Goal: Task Accomplishment & Management: Complete application form

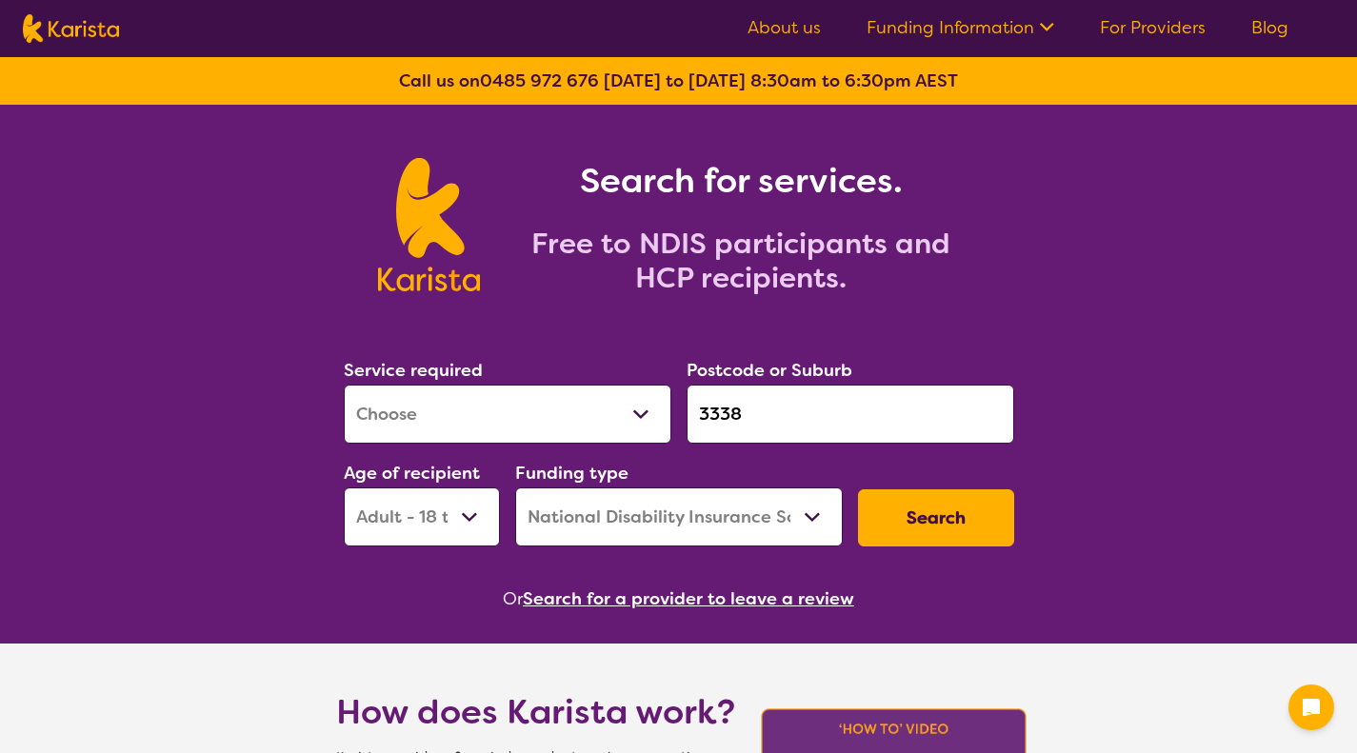
select select "[MEDICAL_DATA]"
select select "AD"
select select "NDIS"
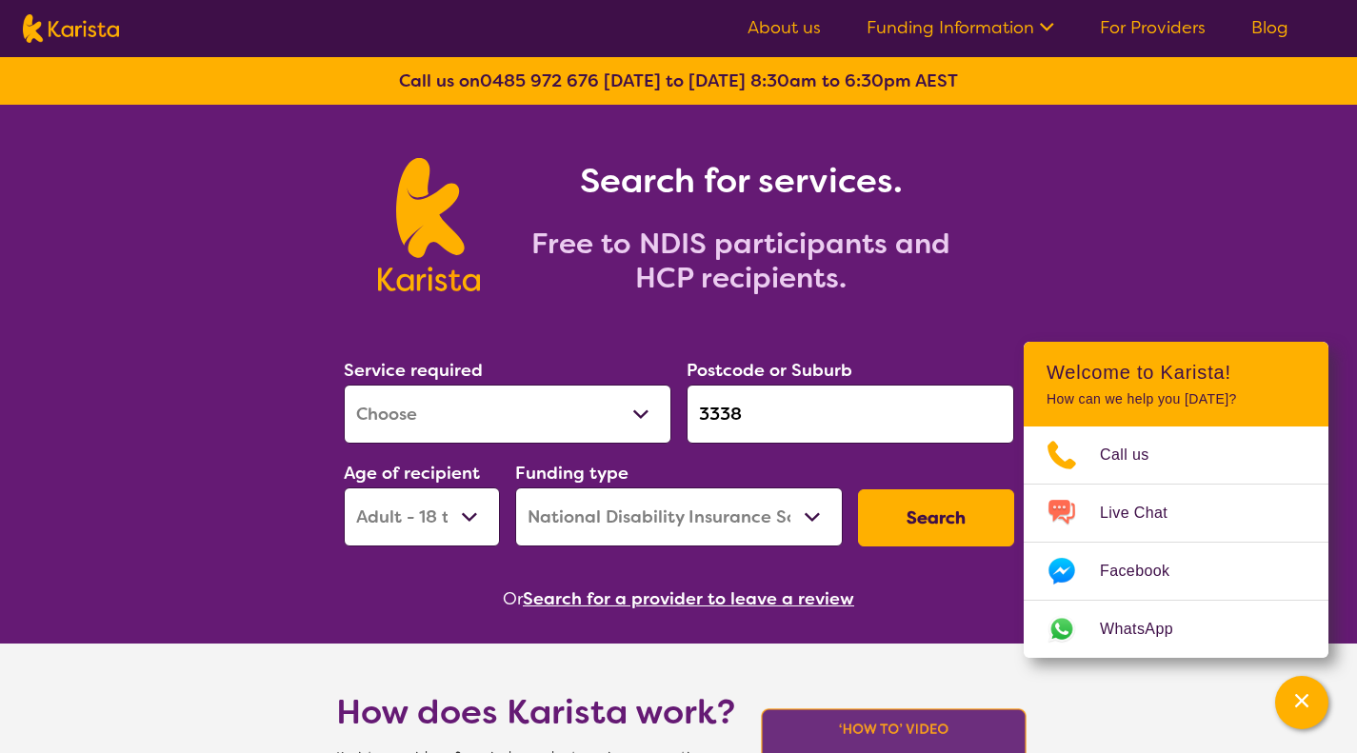
click at [744, 409] on input "3338" at bounding box center [849, 414] width 327 height 59
click at [473, 513] on select "Early Childhood - 0 to 9 Child - 10 to 11 Adolescent - 12 to 17 Adult - 18 to 6…" at bounding box center [422, 516] width 156 height 59
click at [344, 487] on select "Early Childhood - 0 to 9 Child - 10 to 11 Adolescent - 12 to 17 Adult - 18 to 6…" at bounding box center [422, 516] width 156 height 59
click at [933, 522] on button "Search" at bounding box center [936, 517] width 156 height 57
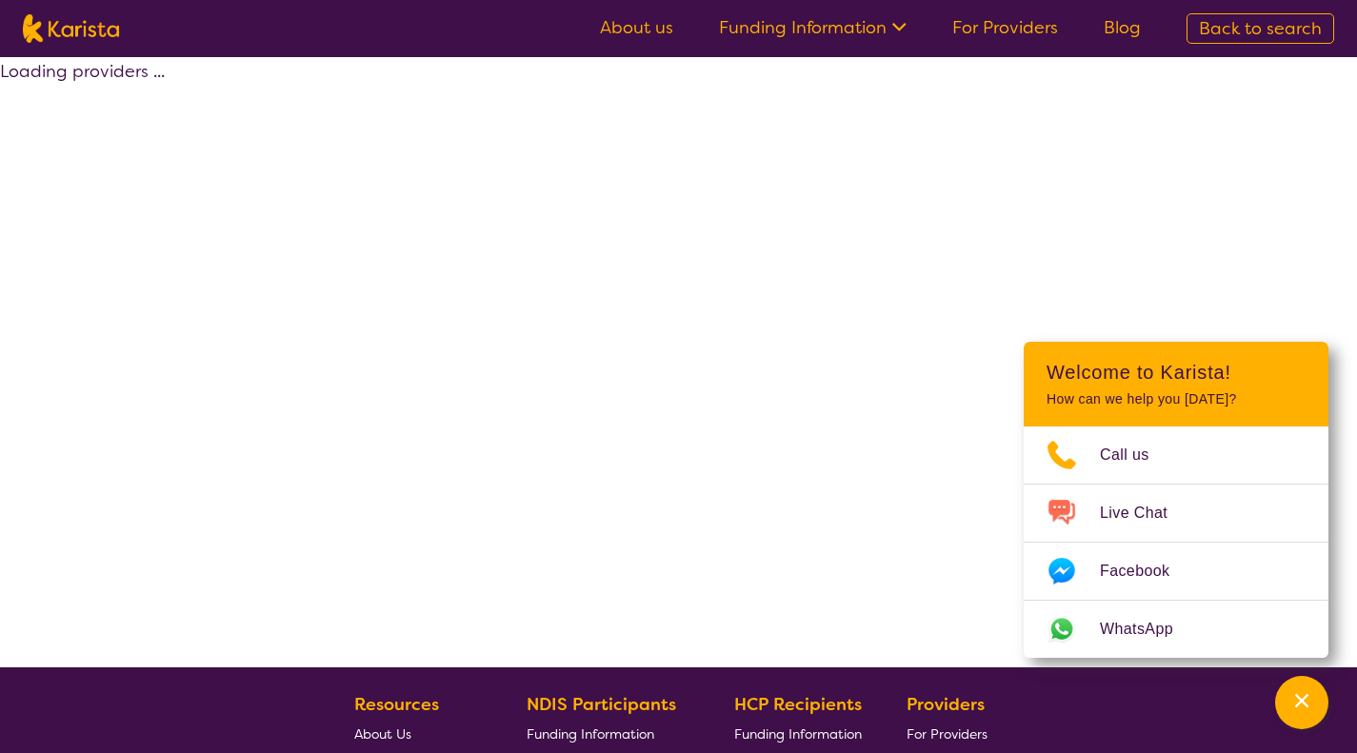
select select "by_score"
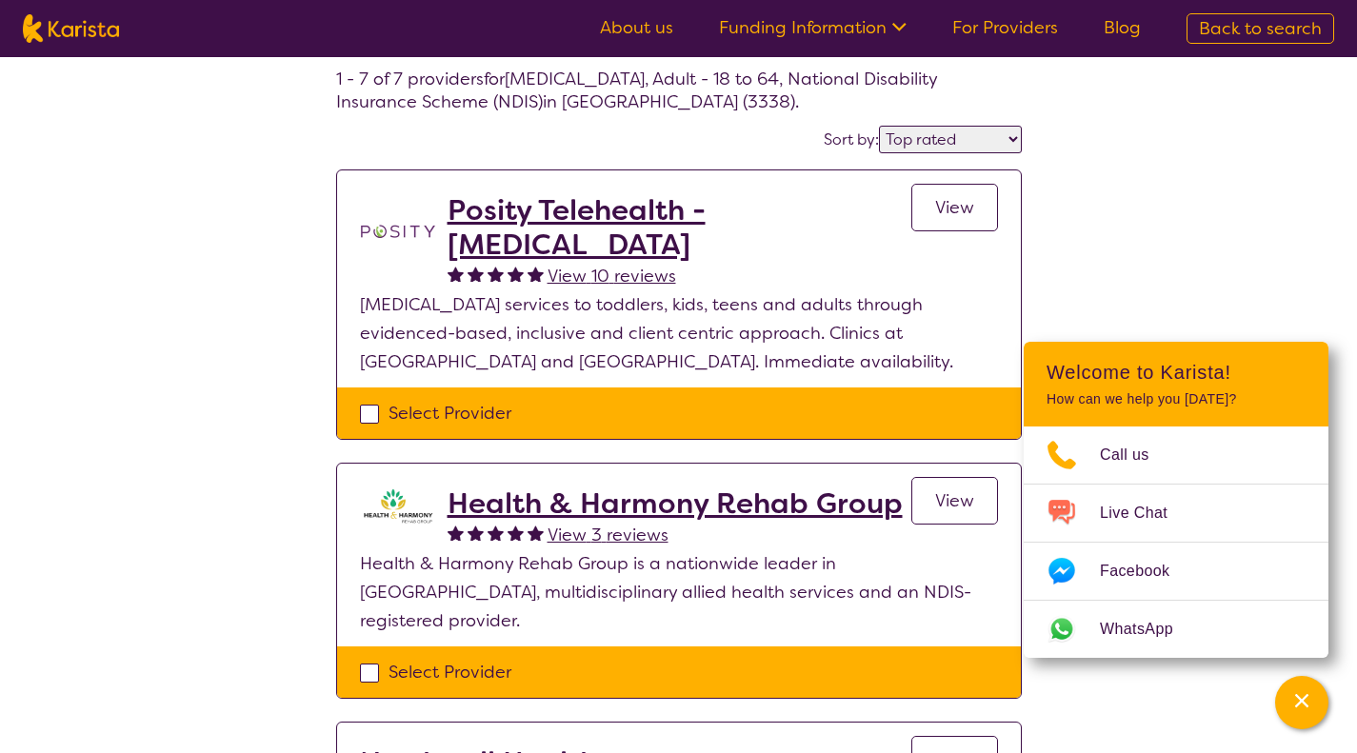
scroll to position [357, 0]
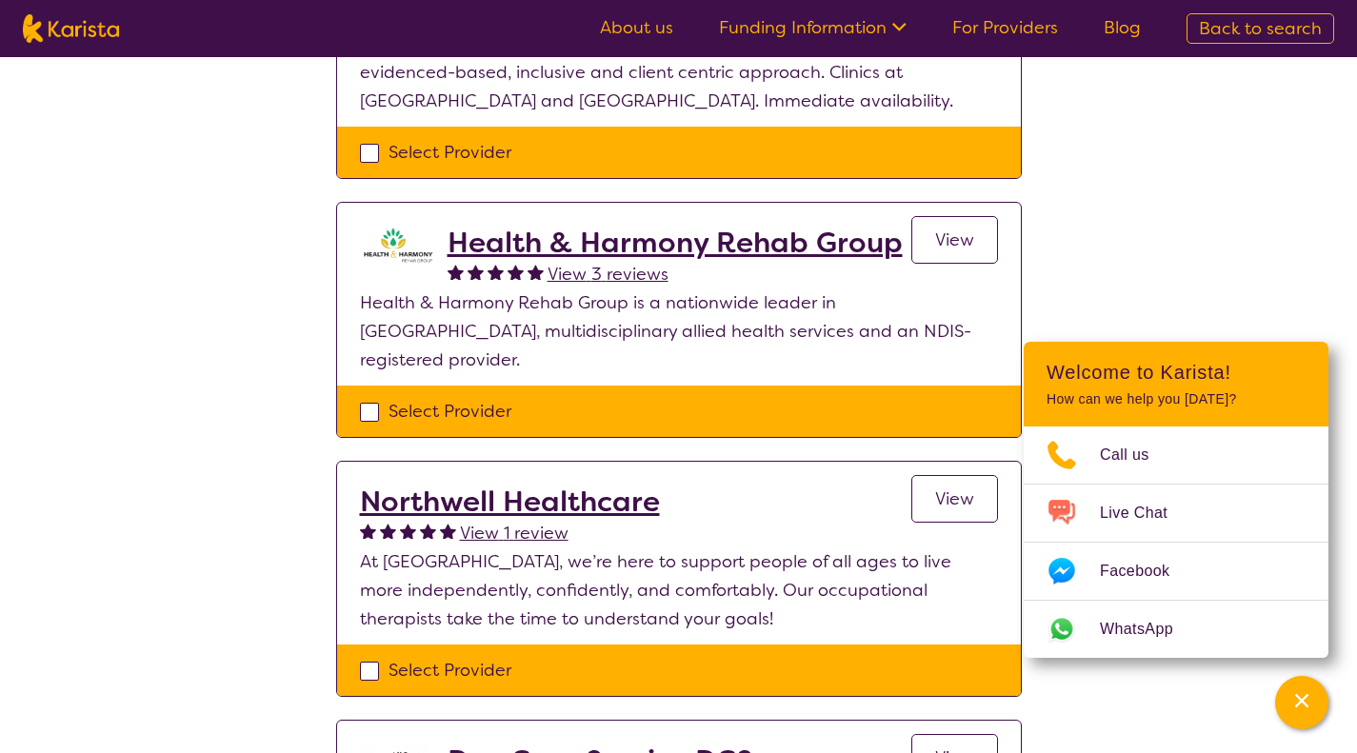
click at [946, 239] on span "View" at bounding box center [954, 239] width 39 height 23
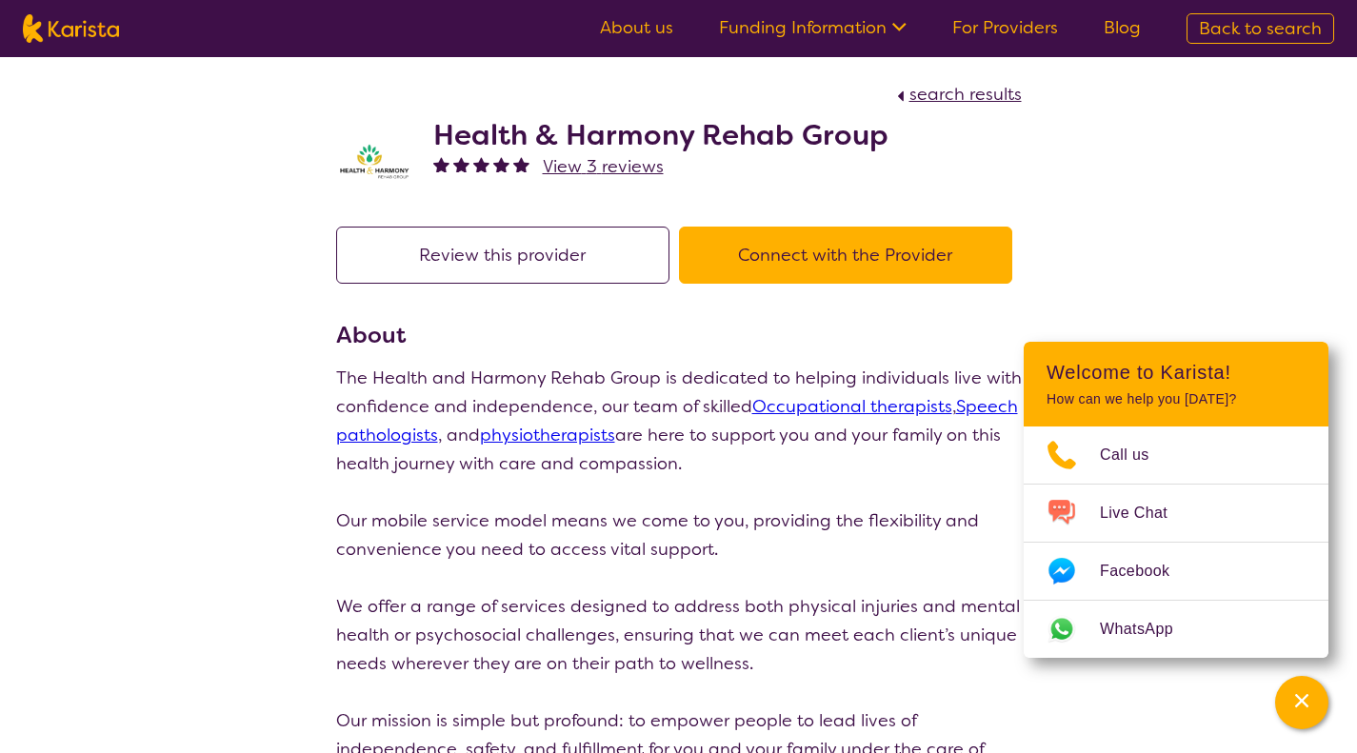
click at [822, 248] on button "Connect with the Provider" at bounding box center [845, 255] width 333 height 57
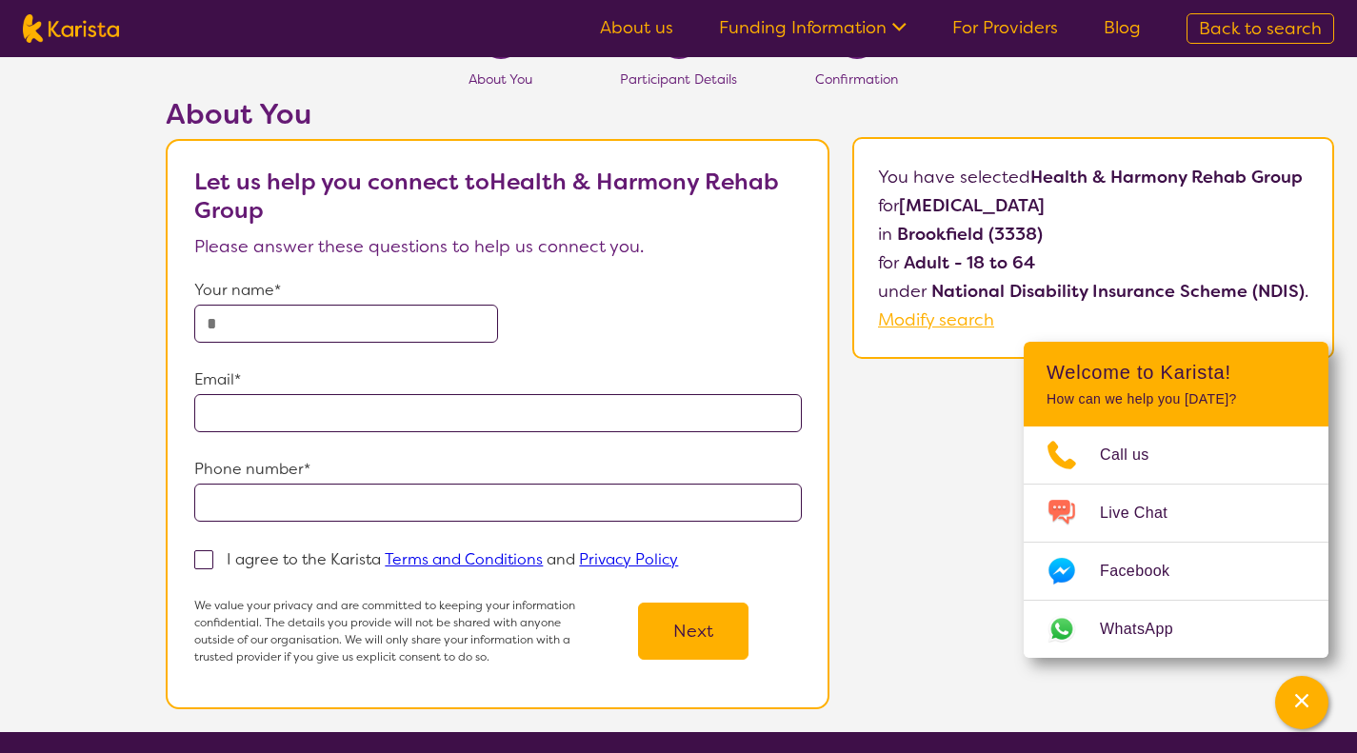
scroll to position [48, 0]
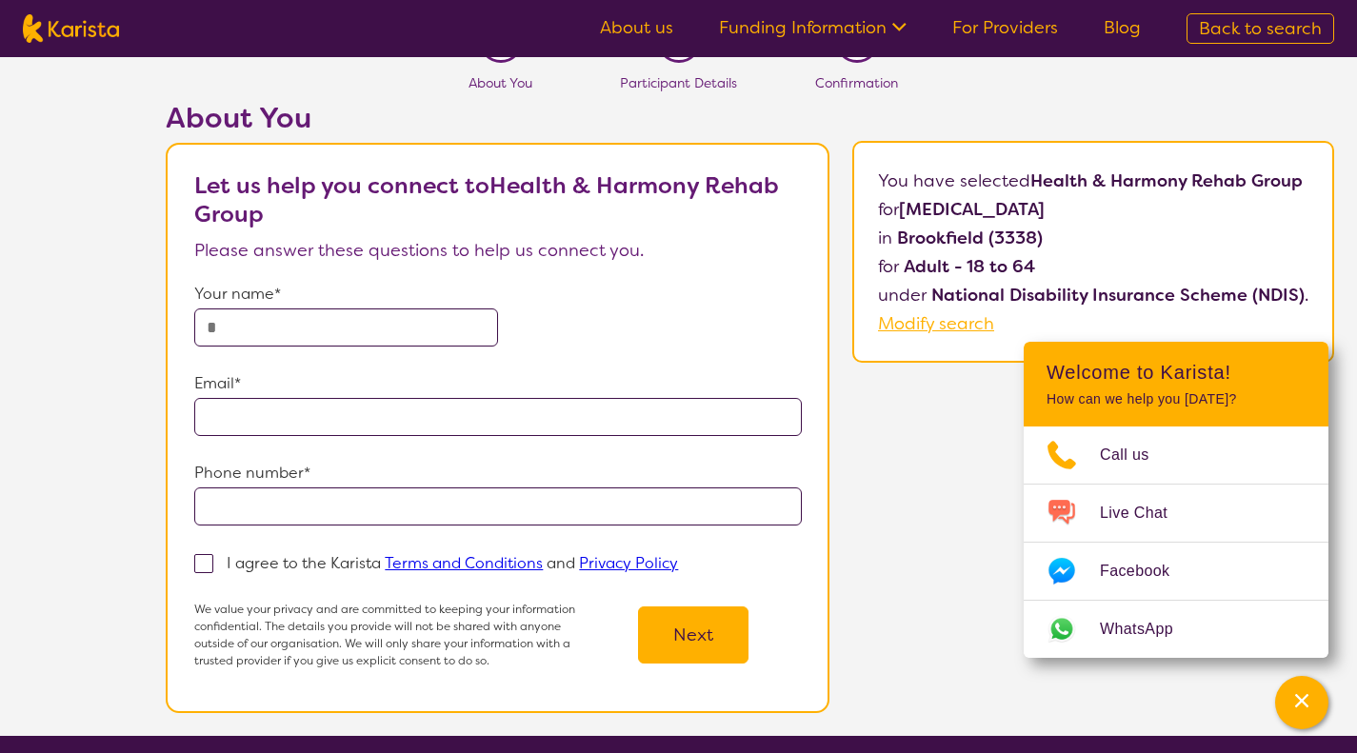
click at [220, 323] on input "text" at bounding box center [346, 327] width 304 height 38
type input "*****"
click at [241, 411] on input "email" at bounding box center [497, 417] width 606 height 38
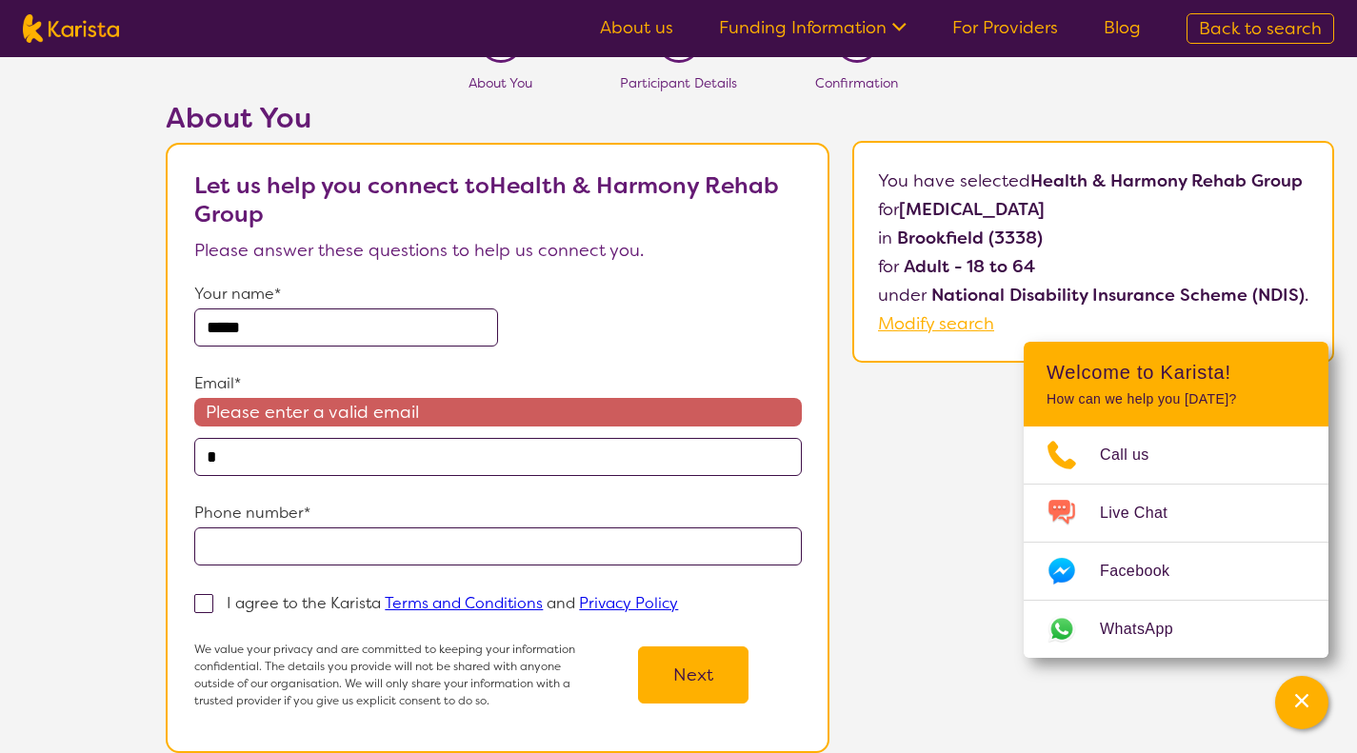
type input "**********"
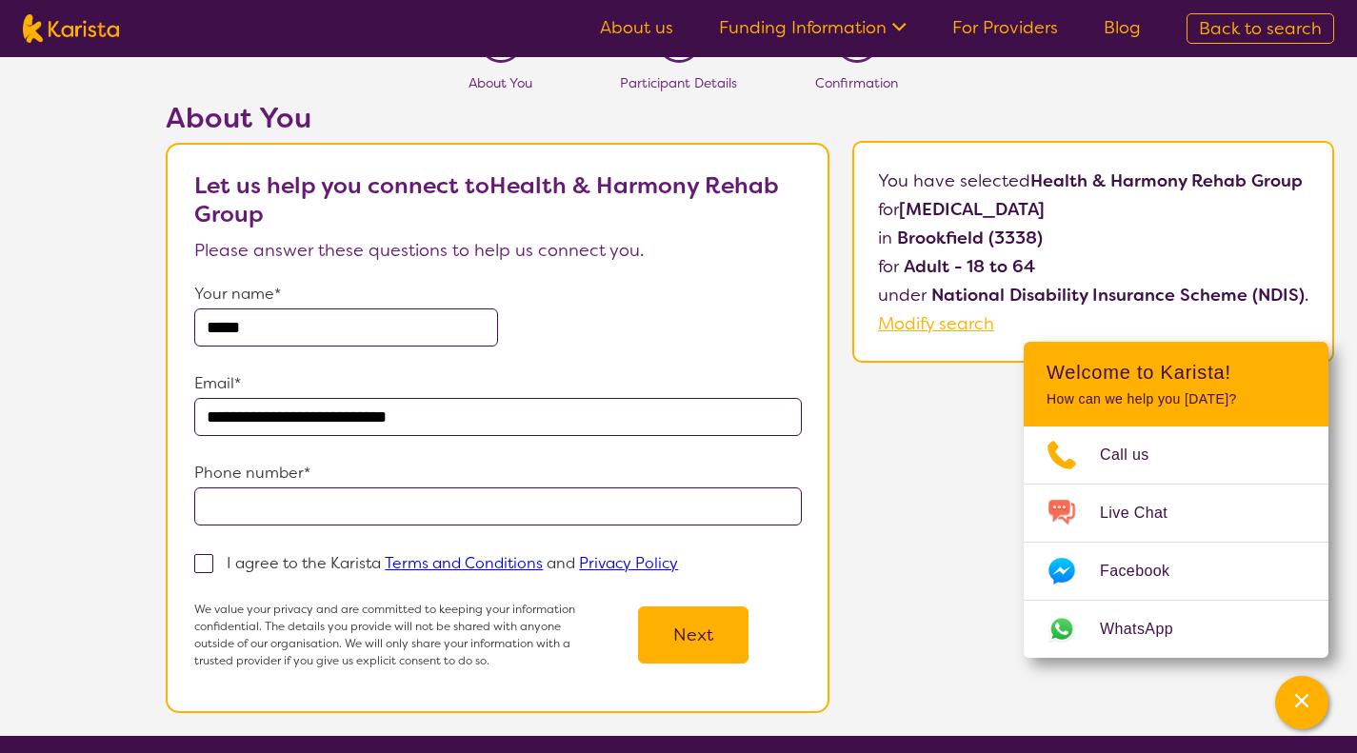
click at [241, 516] on input "tel" at bounding box center [497, 506] width 606 height 38
type input "**********"
click at [208, 558] on span at bounding box center [203, 563] width 19 height 19
click at [678, 558] on input "I agree to the Karista Terms and Conditions and Privacy Policy" at bounding box center [684, 562] width 12 height 12
checkbox input "true"
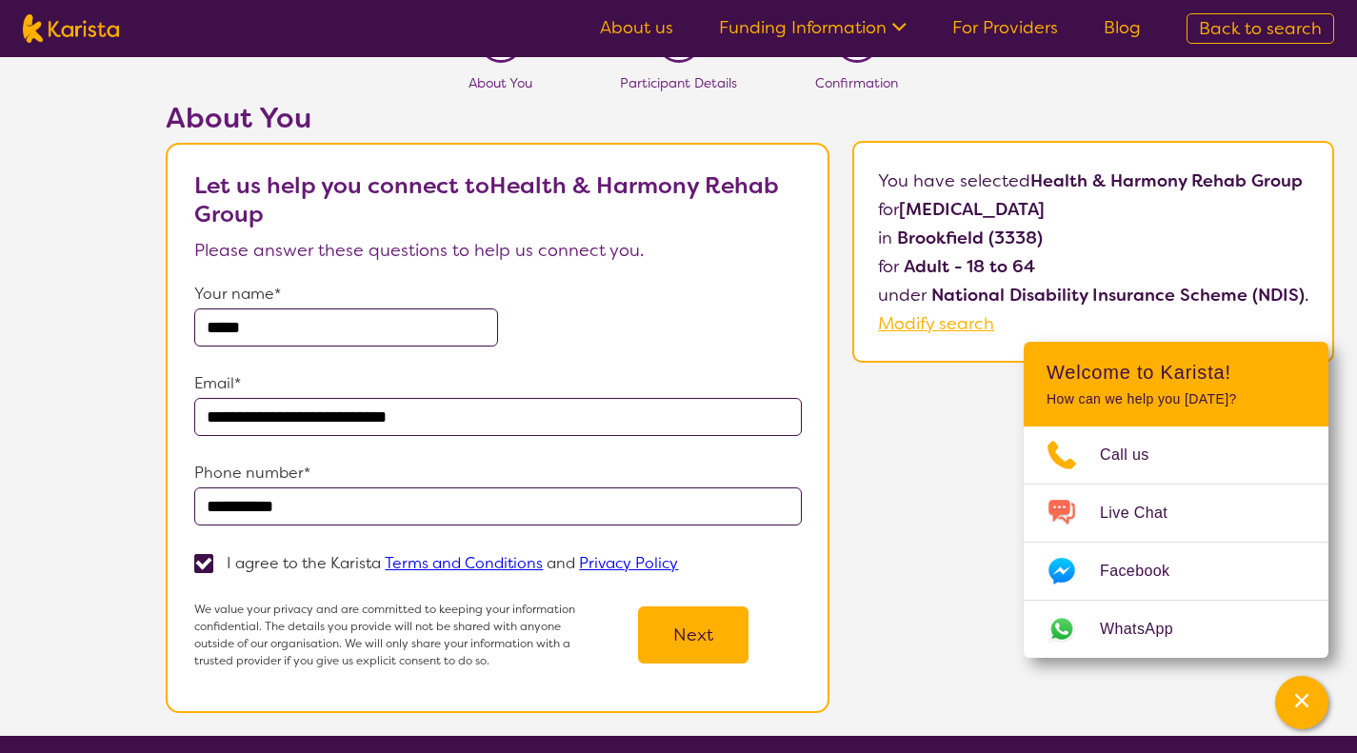
click at [685, 634] on button "Next" at bounding box center [693, 634] width 110 height 57
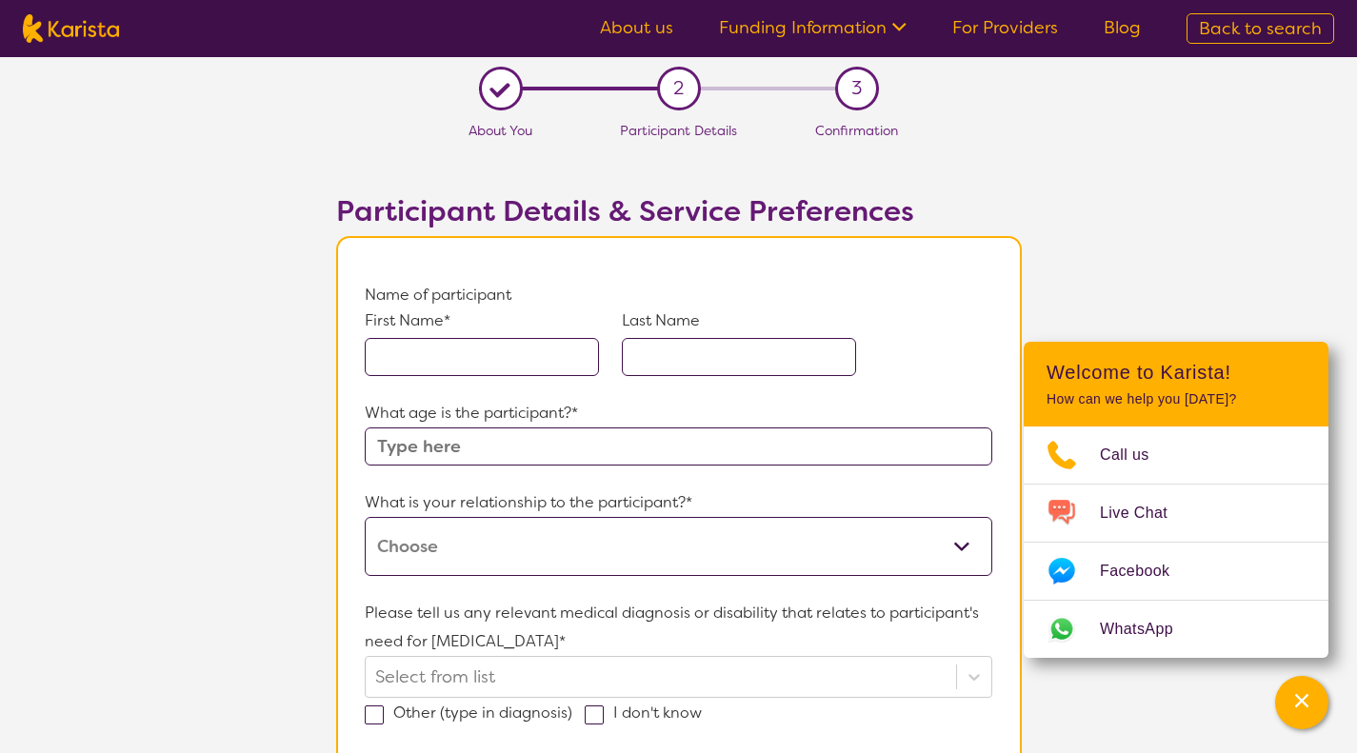
click at [427, 351] on input "text" at bounding box center [482, 357] width 234 height 38
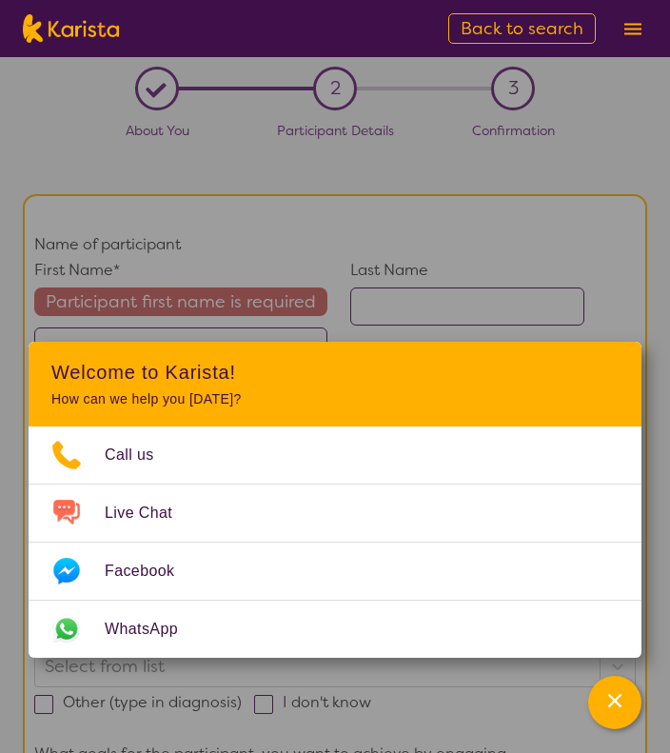
click at [371, 242] on p "Name of participant" at bounding box center [335, 244] width 602 height 29
click at [603, 700] on div "Channel Menu" at bounding box center [615, 703] width 38 height 42
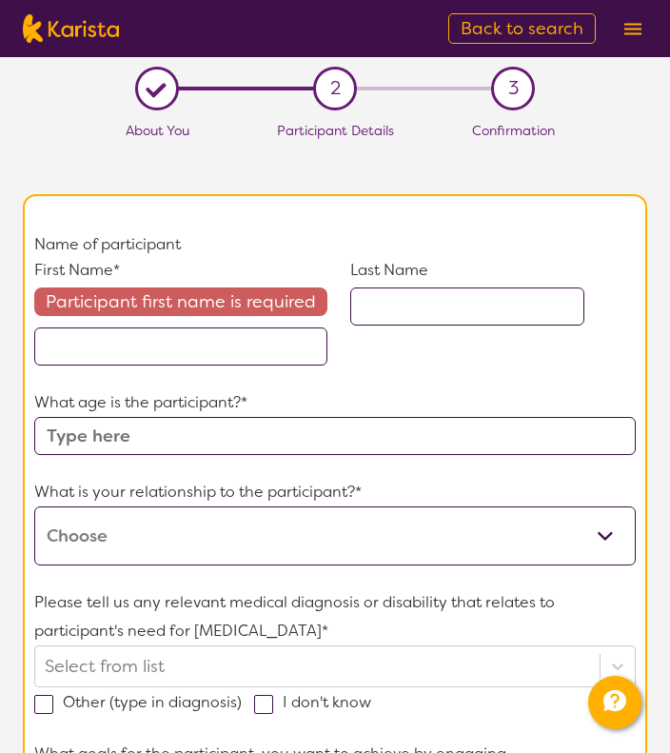
click at [92, 338] on input "text" at bounding box center [180, 346] width 293 height 38
click at [73, 347] on input "text" at bounding box center [180, 346] width 293 height 38
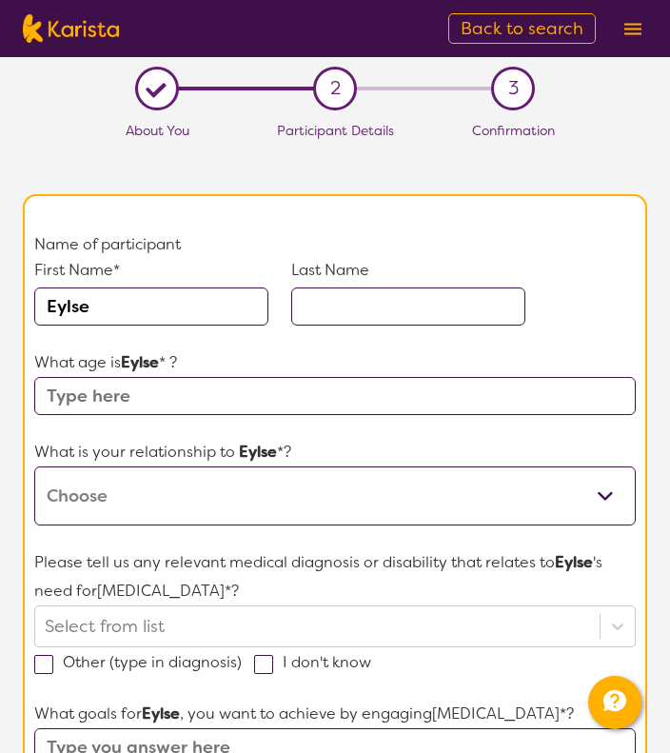
type input "Eylse"
click at [324, 315] on input "text" at bounding box center [408, 306] width 234 height 38
type input "Hall"
click at [102, 389] on input "text" at bounding box center [335, 396] width 602 height 38
type input "18"
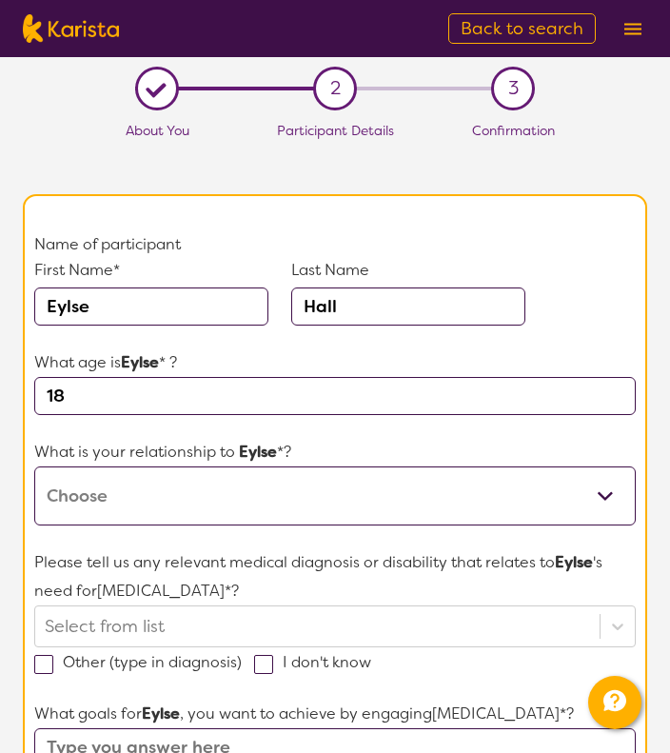
click at [69, 495] on select "This request is for myself I am their parent I am their child I am their spouse…" at bounding box center [335, 495] width 602 height 59
select select "I am their Support Coordinator"
click at [34, 466] on select "This request is for myself I am their parent I am their child I am their spouse…" at bounding box center [335, 495] width 602 height 59
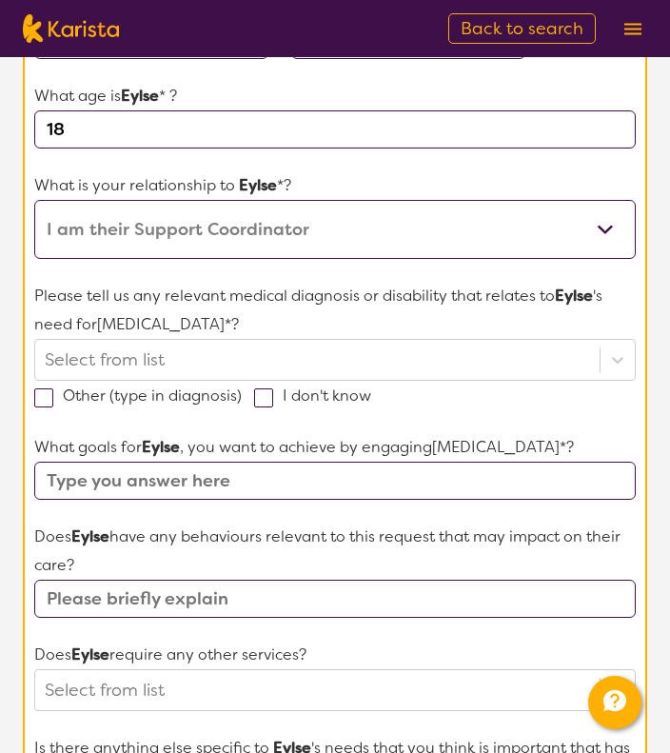
scroll to position [267, 0]
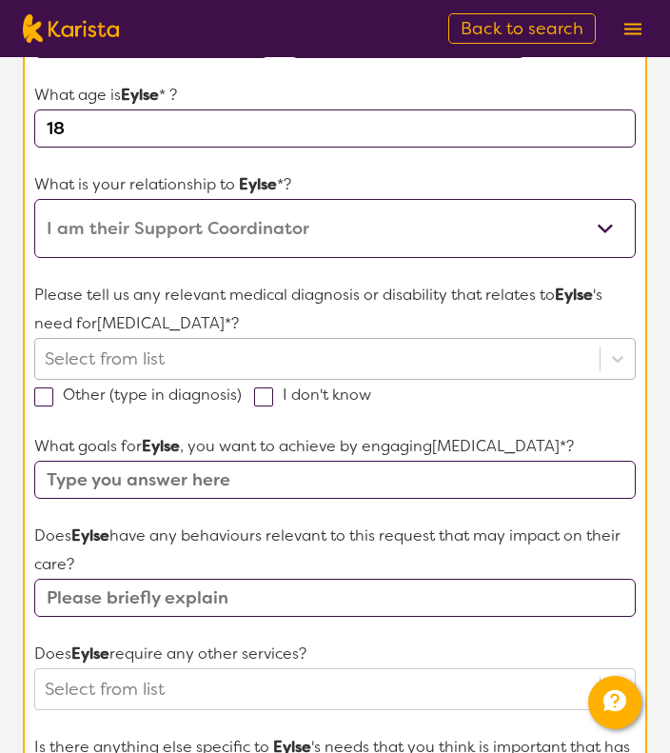
click at [179, 353] on div at bounding box center [317, 359] width 545 height 32
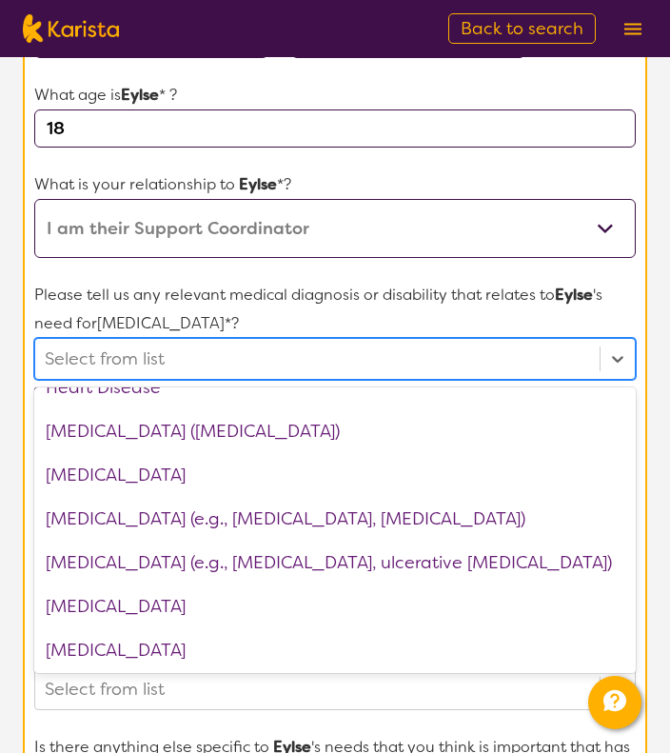
scroll to position [1615, 0]
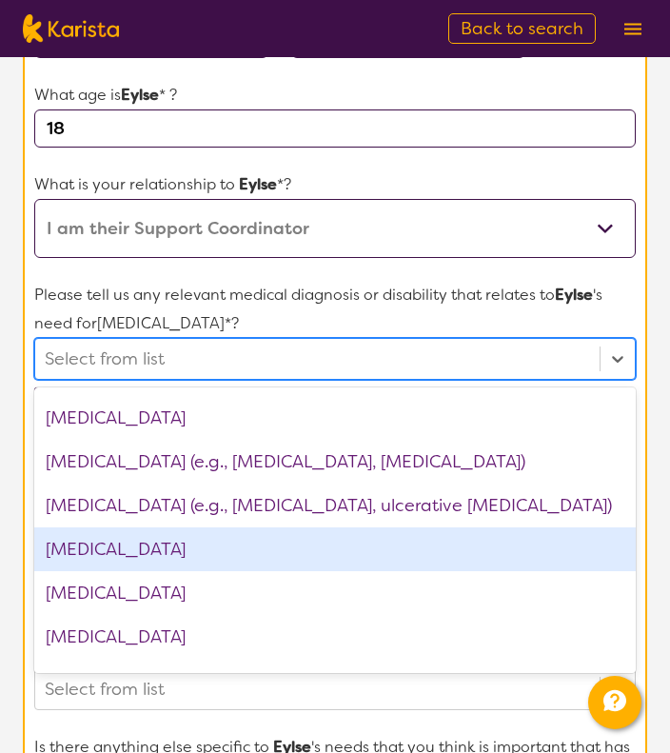
click at [220, 541] on div "[MEDICAL_DATA]" at bounding box center [335, 549] width 602 height 44
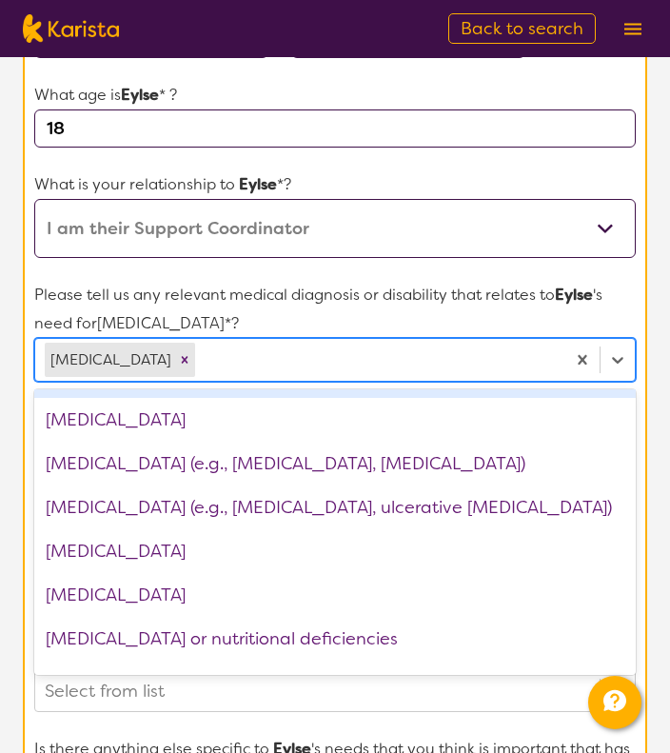
click at [351, 351] on div at bounding box center [377, 360] width 357 height 32
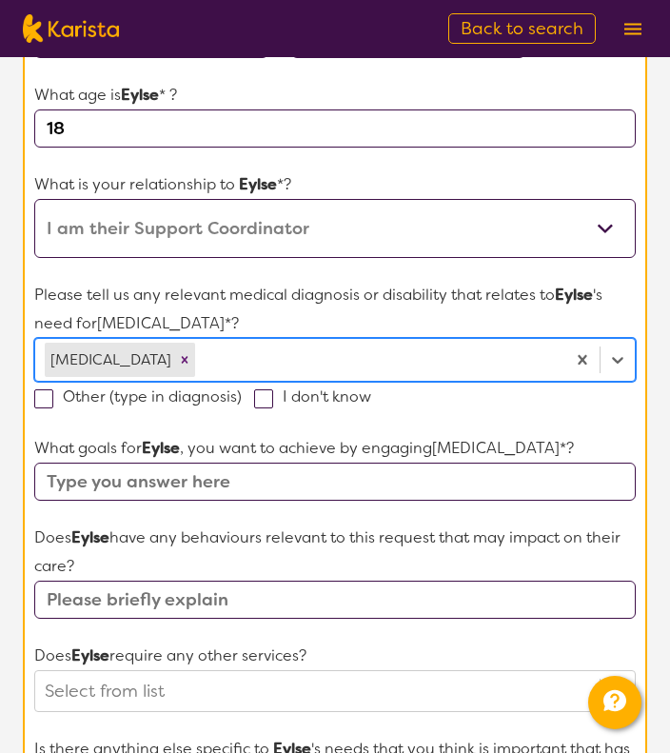
click at [281, 354] on div at bounding box center [377, 360] width 357 height 32
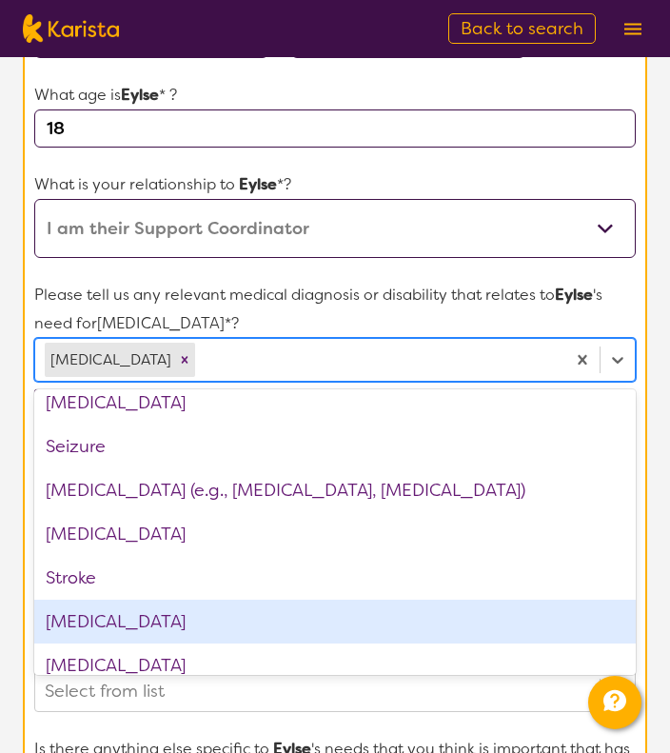
scroll to position [2708, 0]
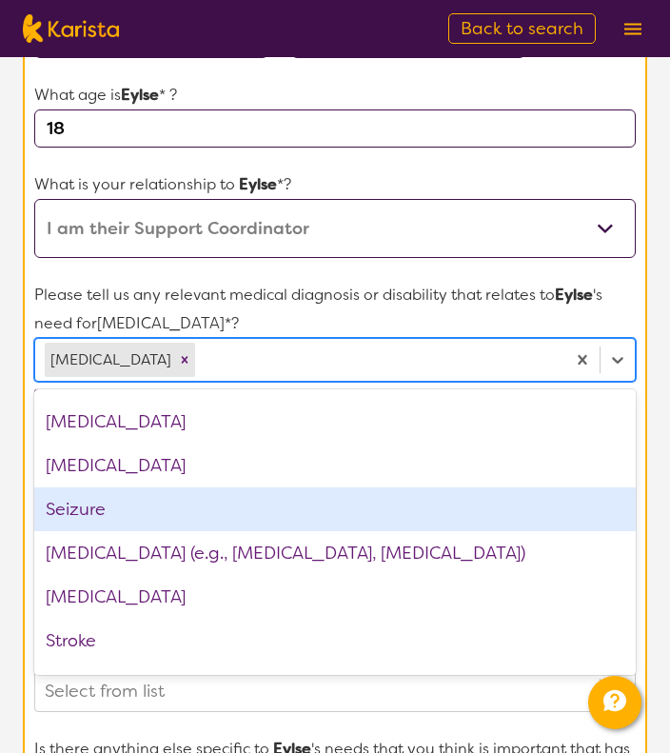
click at [121, 497] on div "Seizure" at bounding box center [335, 509] width 602 height 44
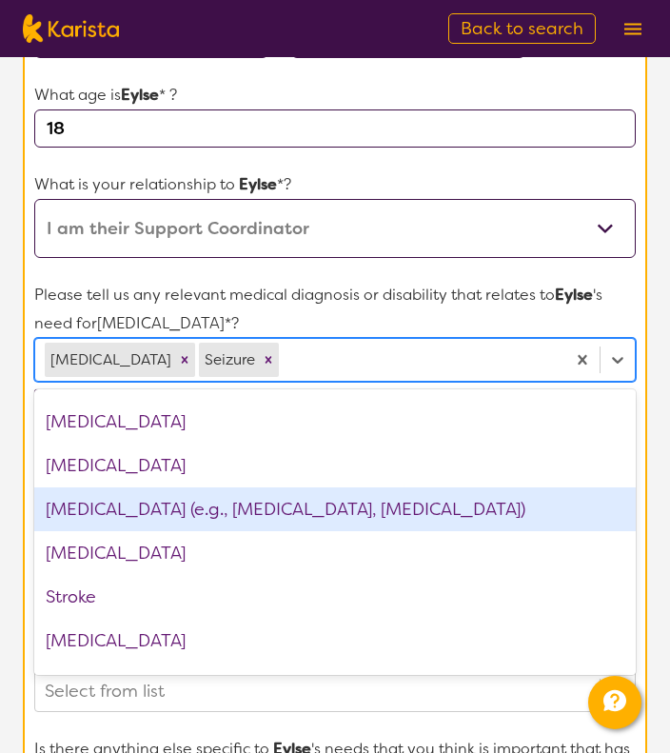
click at [627, 291] on p "Please tell us any relevant medical diagnosis or disability that relates to Eyl…" at bounding box center [335, 309] width 602 height 57
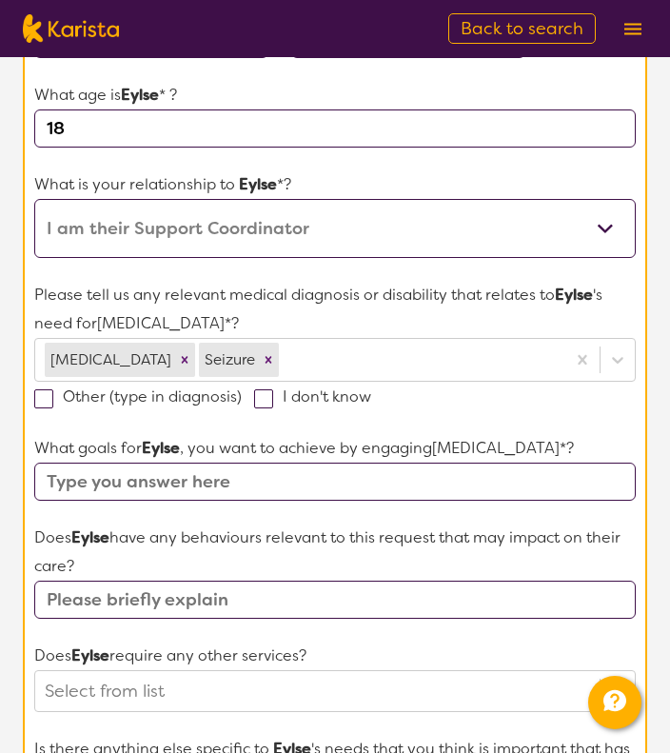
click at [66, 478] on input "text" at bounding box center [335, 482] width 602 height 38
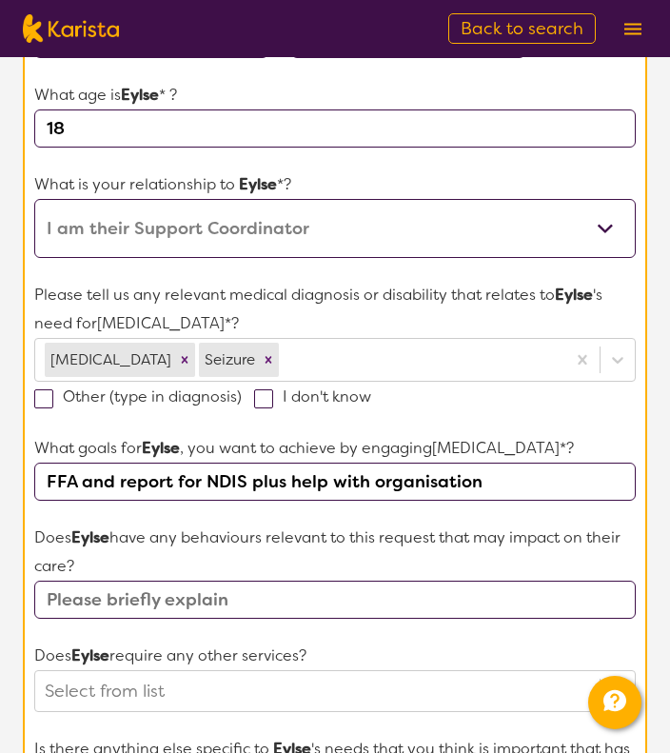
type input "FFA and report for NDIS plus help with organisation"
click at [135, 599] on input "text" at bounding box center [335, 600] width 602 height 38
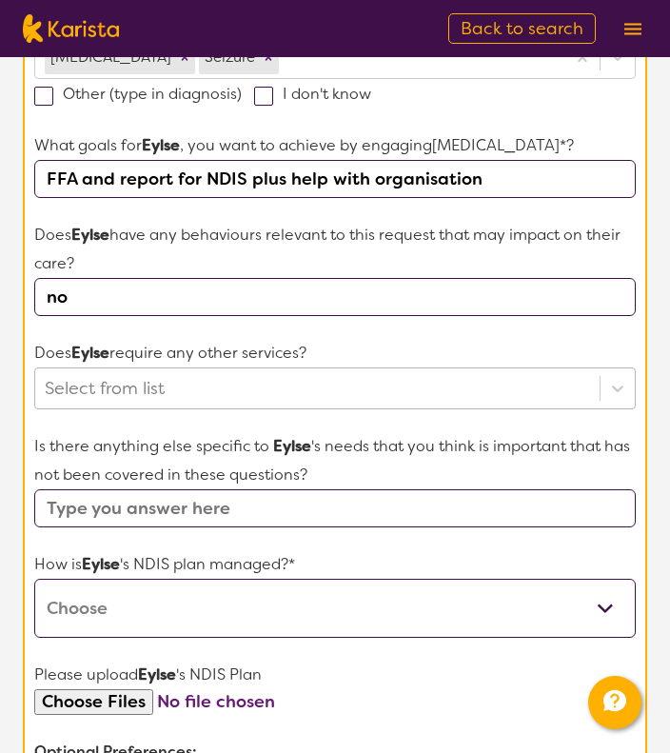
type input "no"
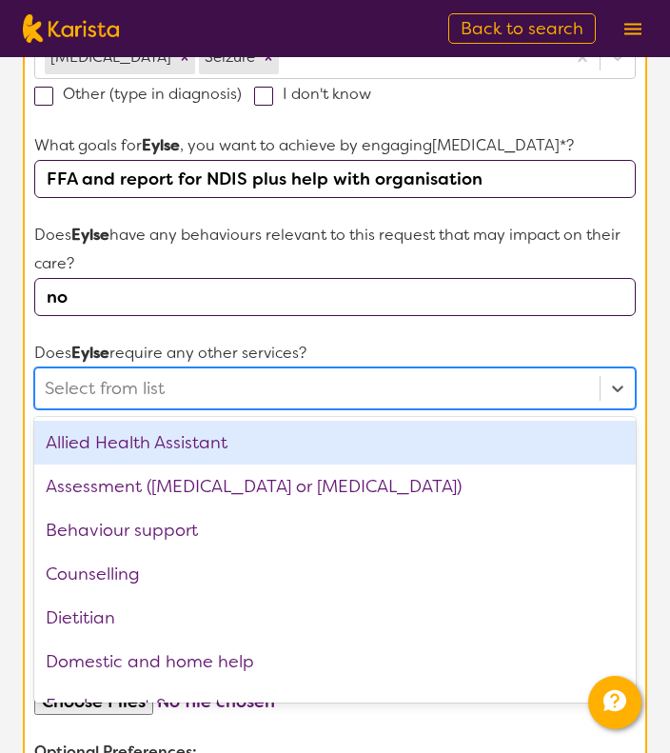
click at [74, 386] on div at bounding box center [317, 388] width 545 height 32
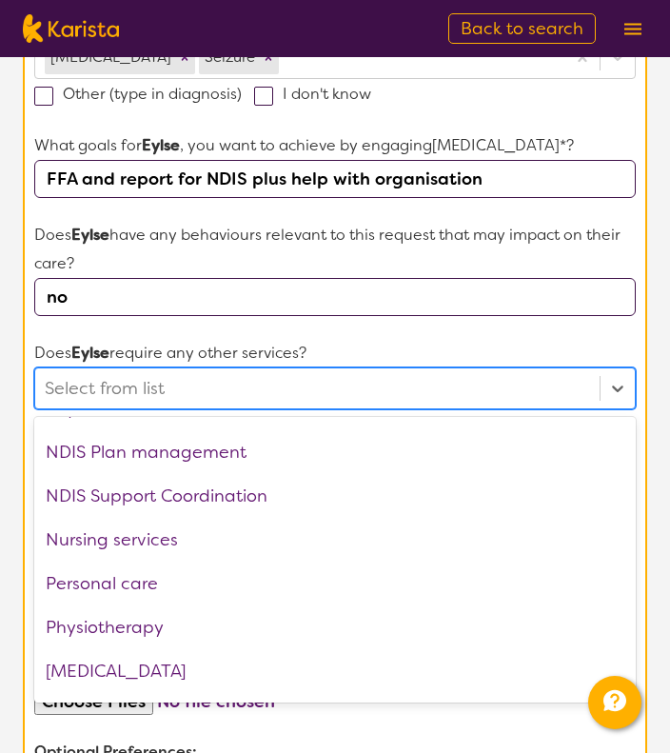
scroll to position [612, 0]
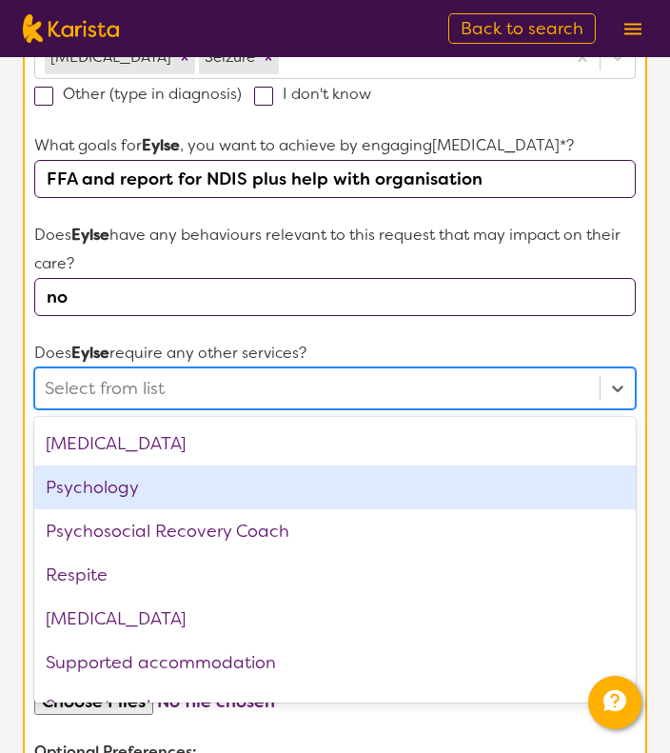
click at [231, 486] on div "Psychology" at bounding box center [335, 488] width 602 height 44
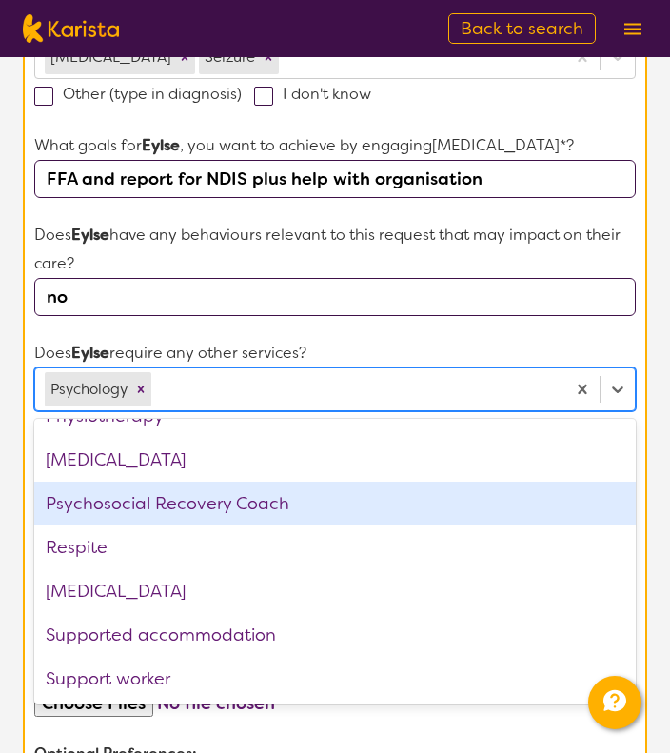
scroll to position [598, 0]
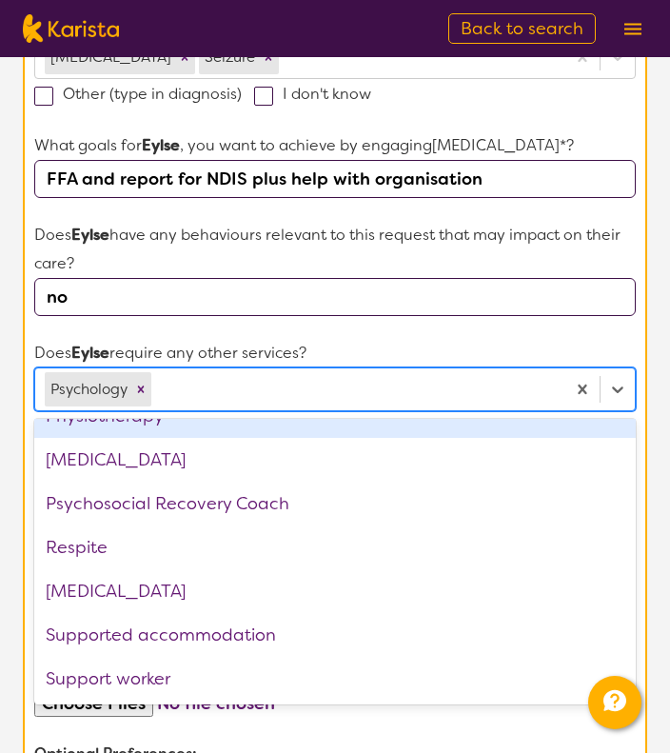
click at [440, 335] on form "Name of participant First Name* [PERSON_NAME] Last Name [PERSON_NAME] What age …" at bounding box center [335, 318] width 602 height 1317
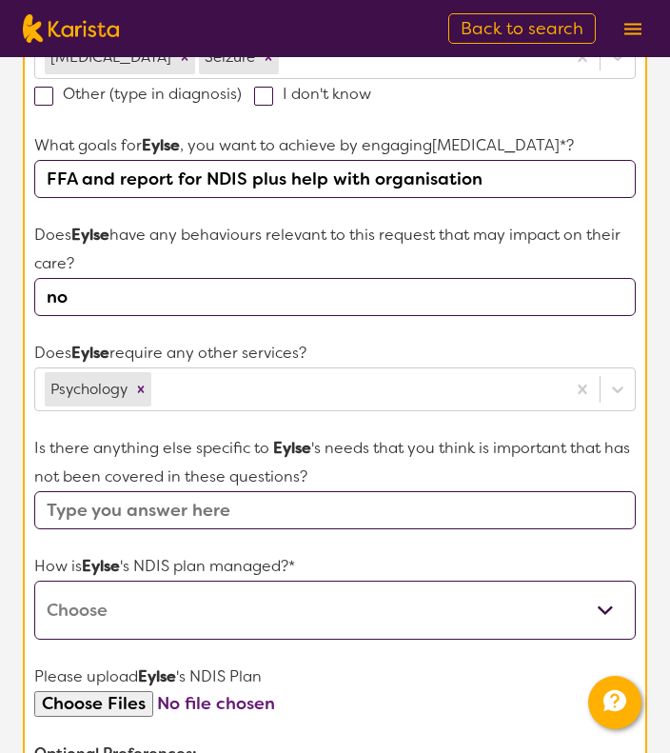
click at [246, 504] on input "text" at bounding box center [335, 510] width 602 height 38
click at [413, 542] on form "Name of participant First Name* [PERSON_NAME] Last Name [PERSON_NAME] What age …" at bounding box center [335, 318] width 602 height 1317
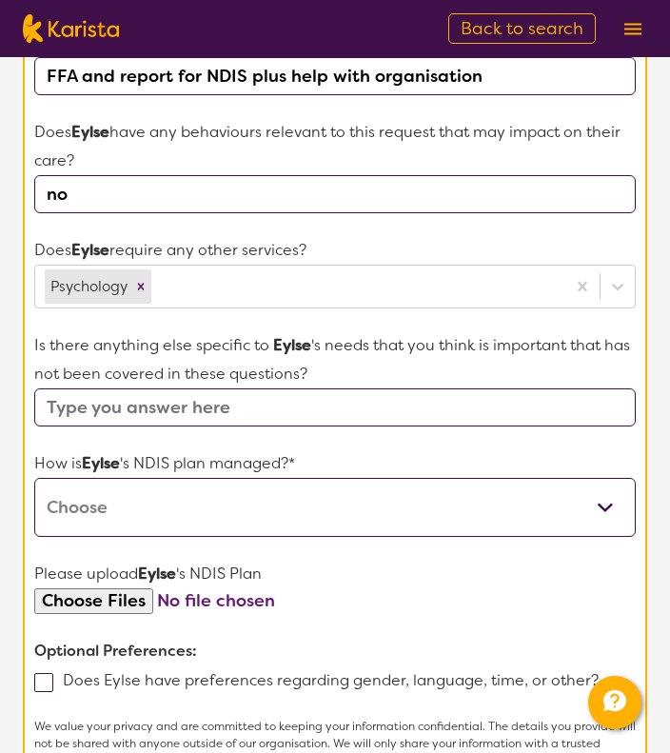
scroll to position [674, 0]
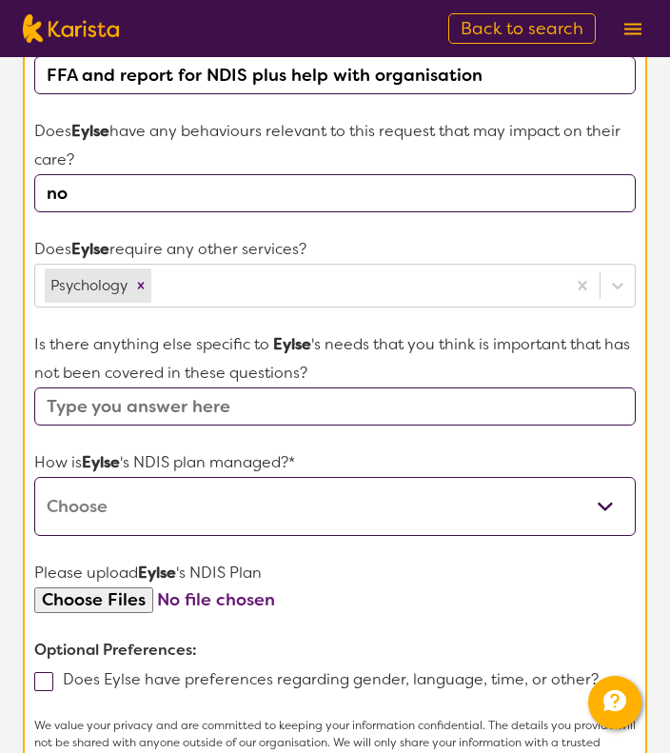
click at [412, 513] on select "Self-managed NDIS plan Managed by a registered plan management provider (not th…" at bounding box center [335, 506] width 602 height 59
select select "Plan Managed"
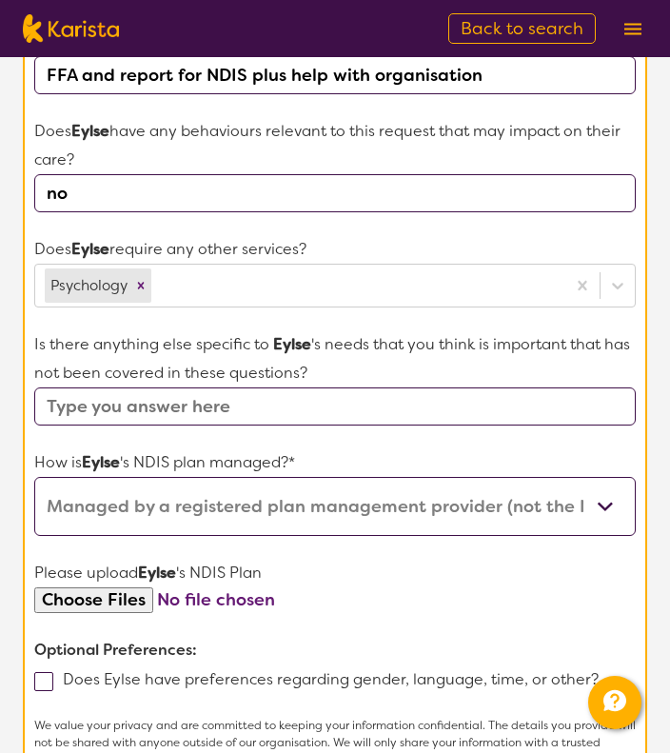
click at [34, 477] on select "Self-managed NDIS plan Managed by a registered plan management provider (not th…" at bounding box center [335, 506] width 602 height 59
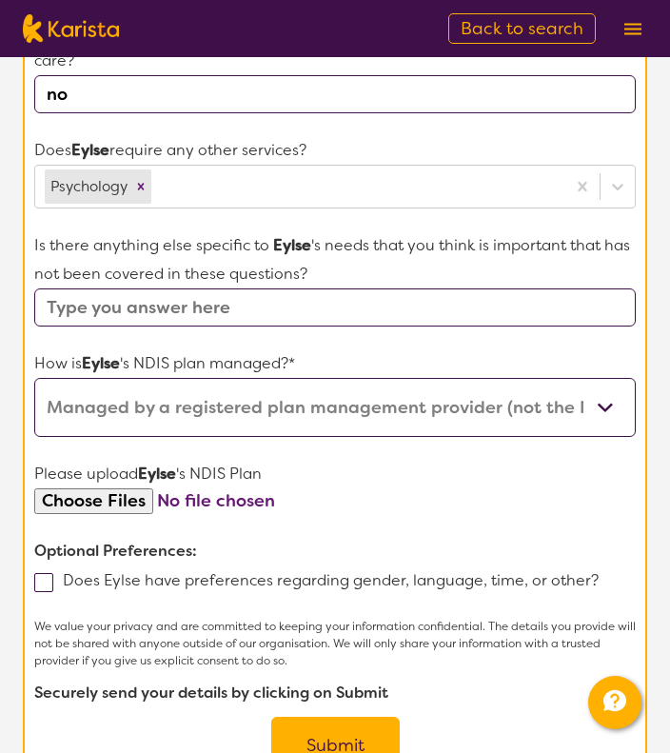
scroll to position [824, 0]
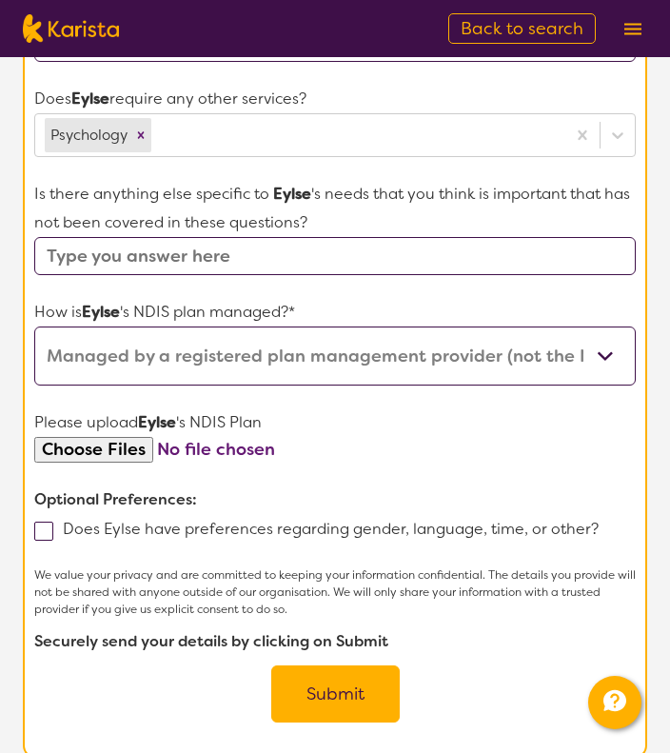
click at [206, 458] on input "file" at bounding box center [335, 450] width 602 height 26
click at [43, 527] on span at bounding box center [43, 531] width 19 height 19
click at [599, 527] on input "Does Eylse have preferences regarding gender, language, time, or other?" at bounding box center [605, 528] width 12 height 12
checkbox input "true"
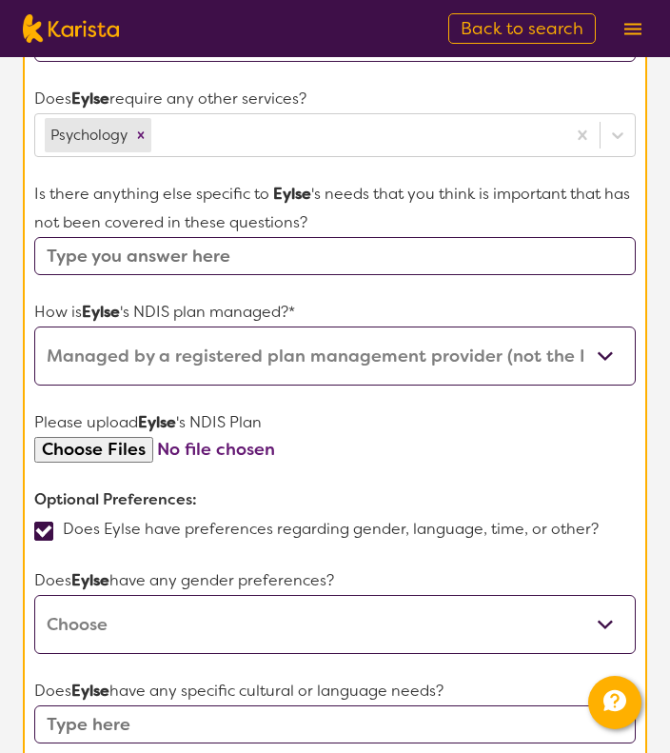
click at [173, 616] on select "[DEMOGRAPHIC_DATA] [DEMOGRAPHIC_DATA] Other No Preference" at bounding box center [335, 624] width 602 height 59
select select "[DEMOGRAPHIC_DATA]"
click at [34, 595] on select "[DEMOGRAPHIC_DATA] [DEMOGRAPHIC_DATA] Other No Preference" at bounding box center [335, 624] width 602 height 59
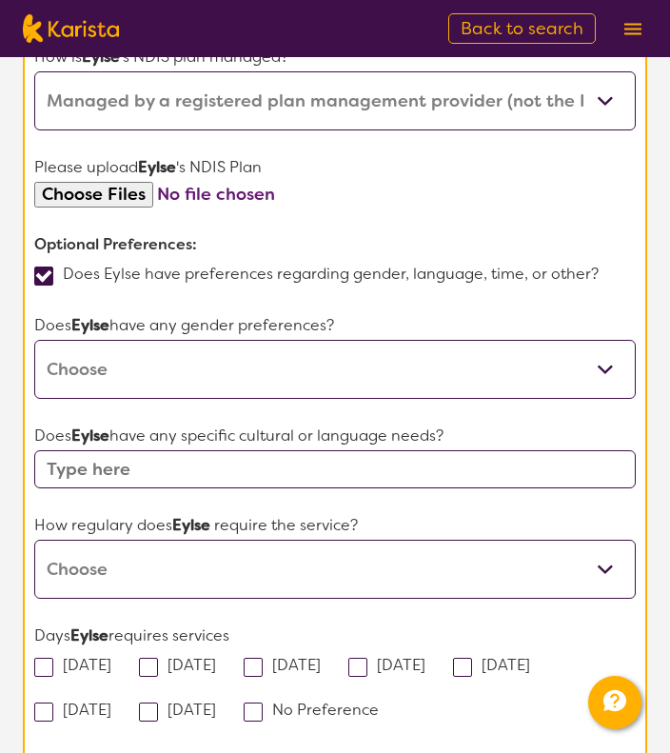
scroll to position [1086, 0]
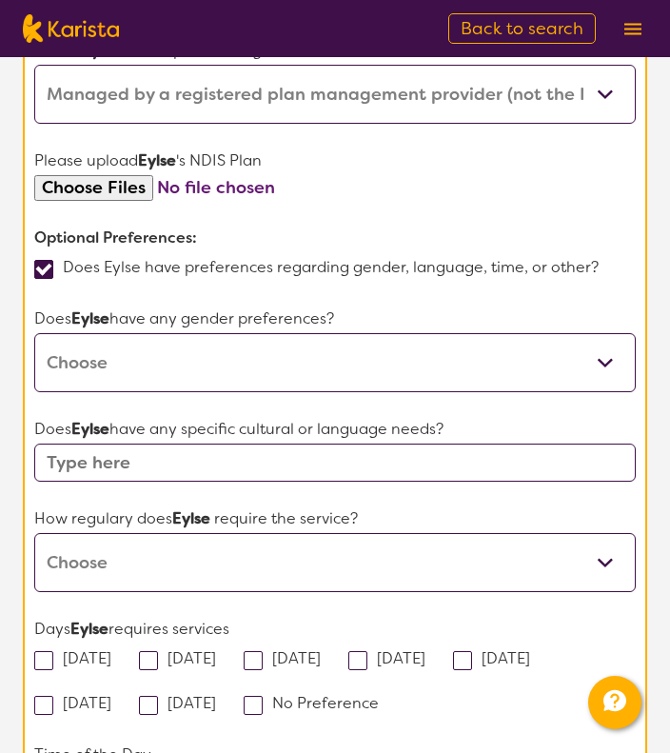
click at [172, 458] on input "text" at bounding box center [335, 463] width 602 height 38
type input "no"
click at [128, 550] on select "Daily Twice a week Weekly Every fortnight Monthly Other" at bounding box center [335, 562] width 602 height 59
select select "Every fortnight"
click at [34, 533] on select "Daily Twice a week Weekly Every fortnight Monthly Other" at bounding box center [335, 562] width 602 height 59
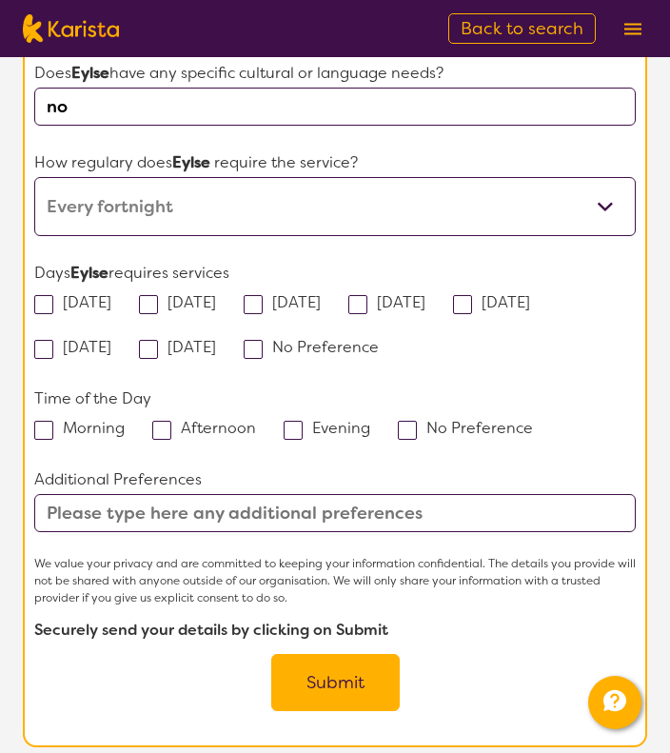
scroll to position [1457, 0]
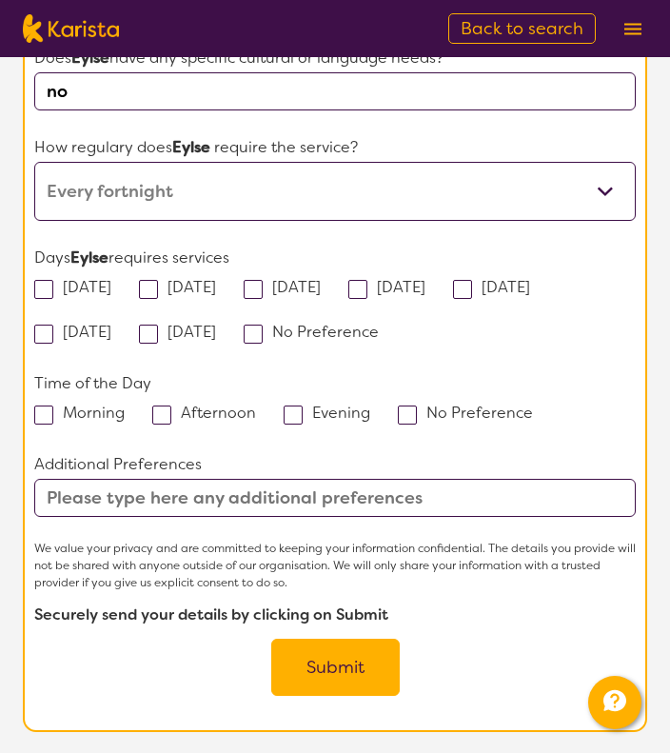
click at [335, 664] on button "Submit" at bounding box center [335, 667] width 129 height 57
